Goal: Information Seeking & Learning: Learn about a topic

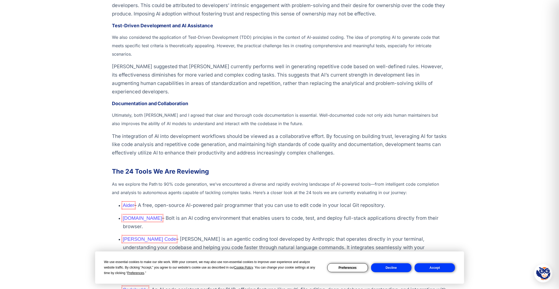
scroll to position [43, 0]
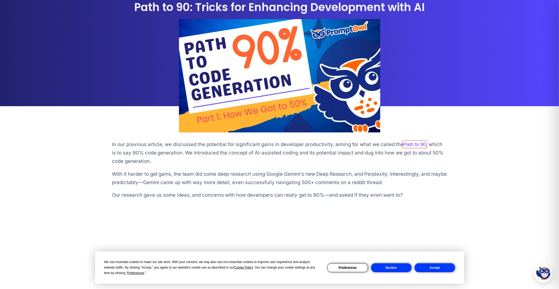
scroll to position [1005, 0]
